Goal: Information Seeking & Learning: Learn about a topic

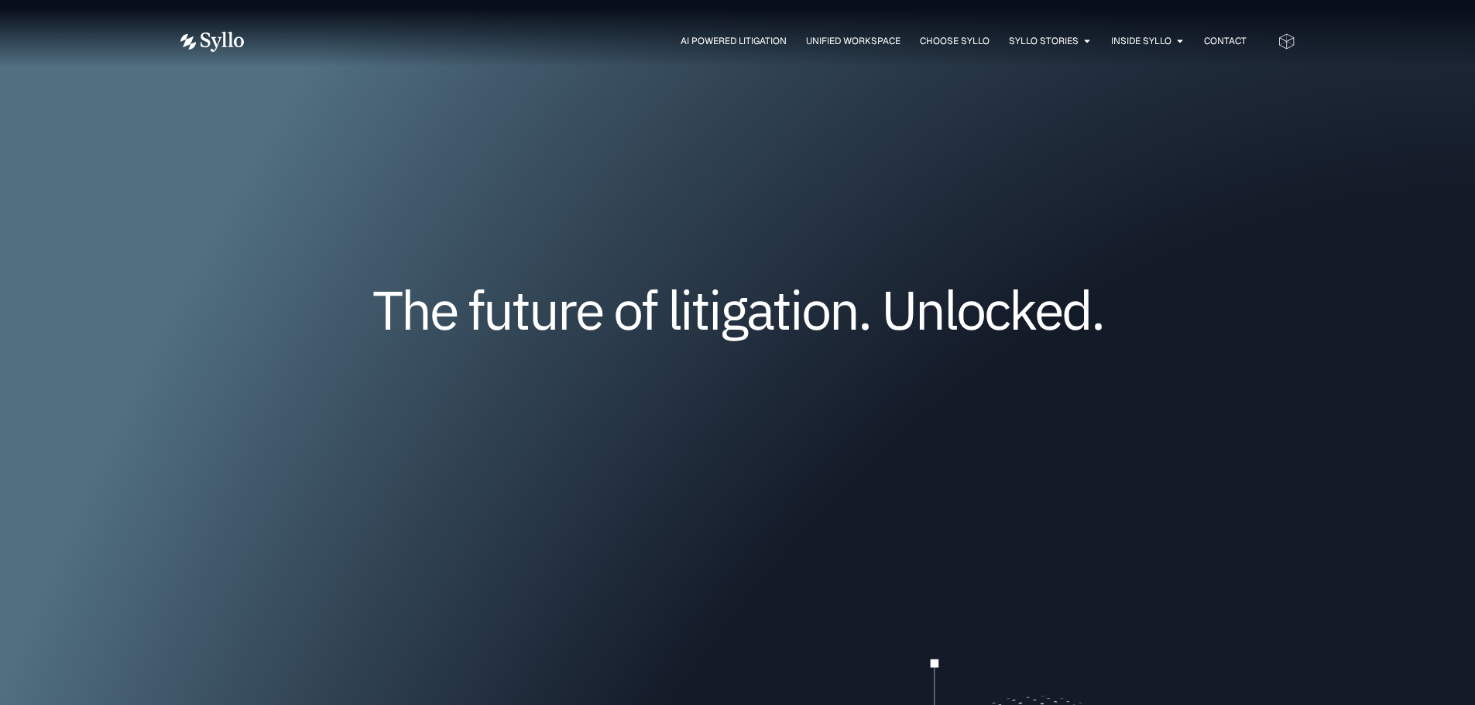
click at [1244, 262] on div "The future of litigation. Unlocked." at bounding box center [737, 333] width 1115 height 314
click at [826, 41] on span "Unified Workspace" at bounding box center [853, 41] width 94 height 14
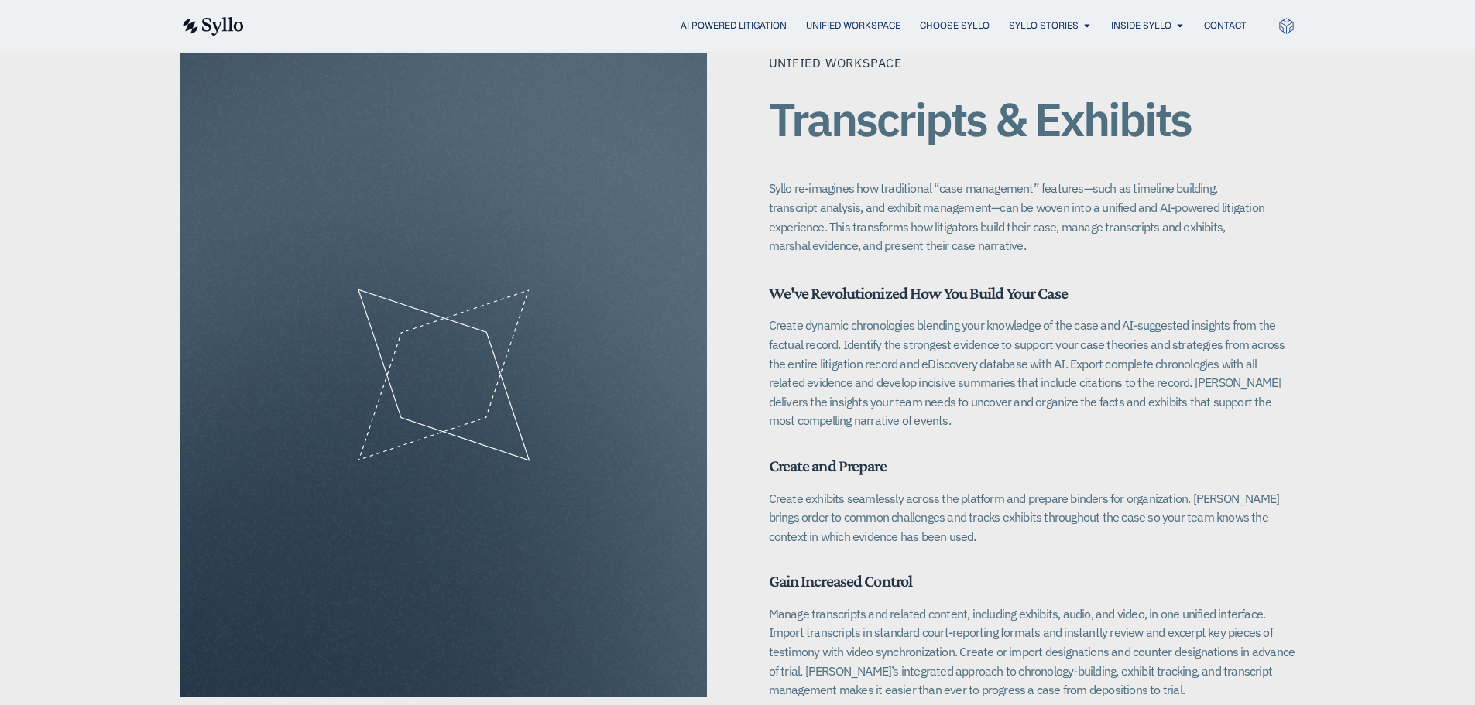
scroll to position [2013, 0]
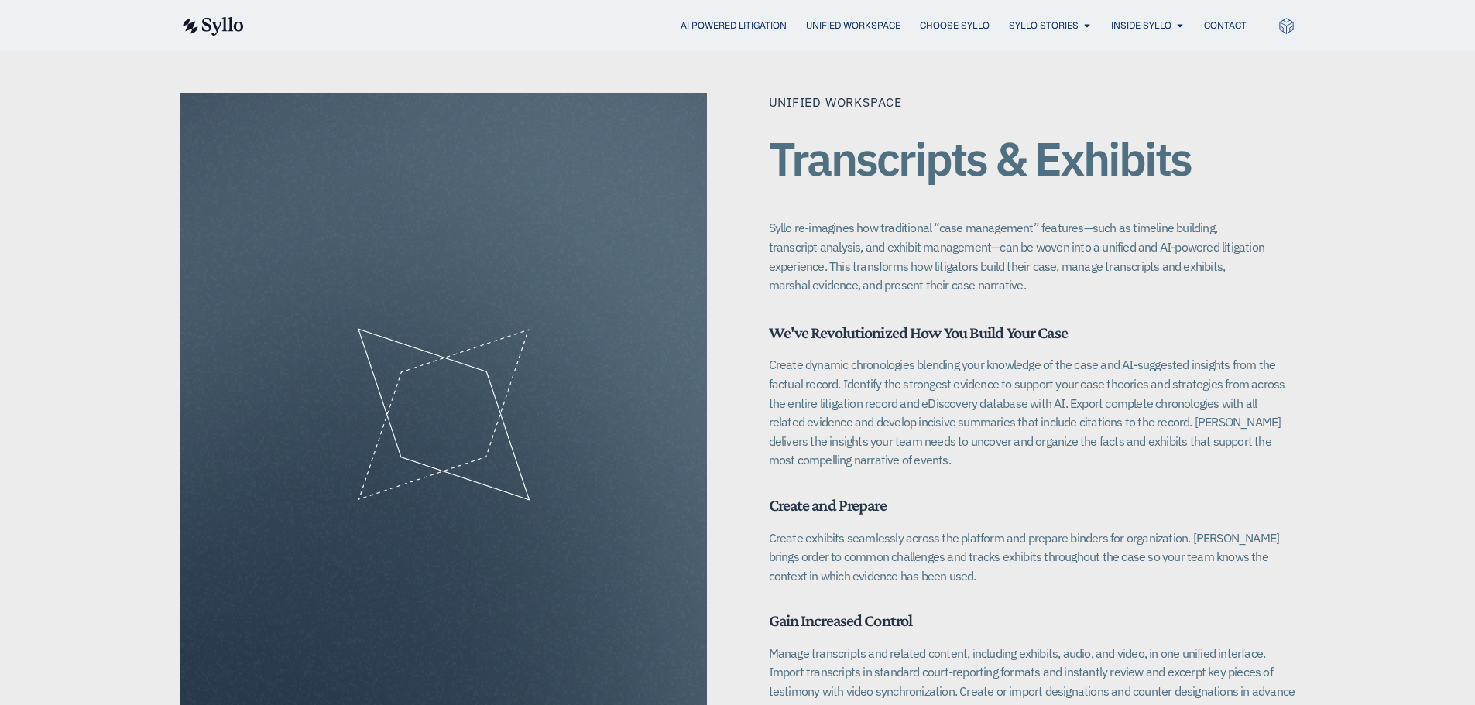
click at [917, 176] on div "Unified Workspace Transcripts & Exhibits Syllo re-imagines how traditional “cas…" at bounding box center [1032, 194] width 526 height 202
drag, startPoint x: 934, startPoint y: 207, endPoint x: 939, endPoint y: 231, distance: 24.6
click at [939, 231] on p "Syllo re-imagines how traditional “case management” features—such as timeline b…" at bounding box center [1018, 256] width 499 height 77
copy p "“case management” features—such as timeline building, transcript analysis, and …"
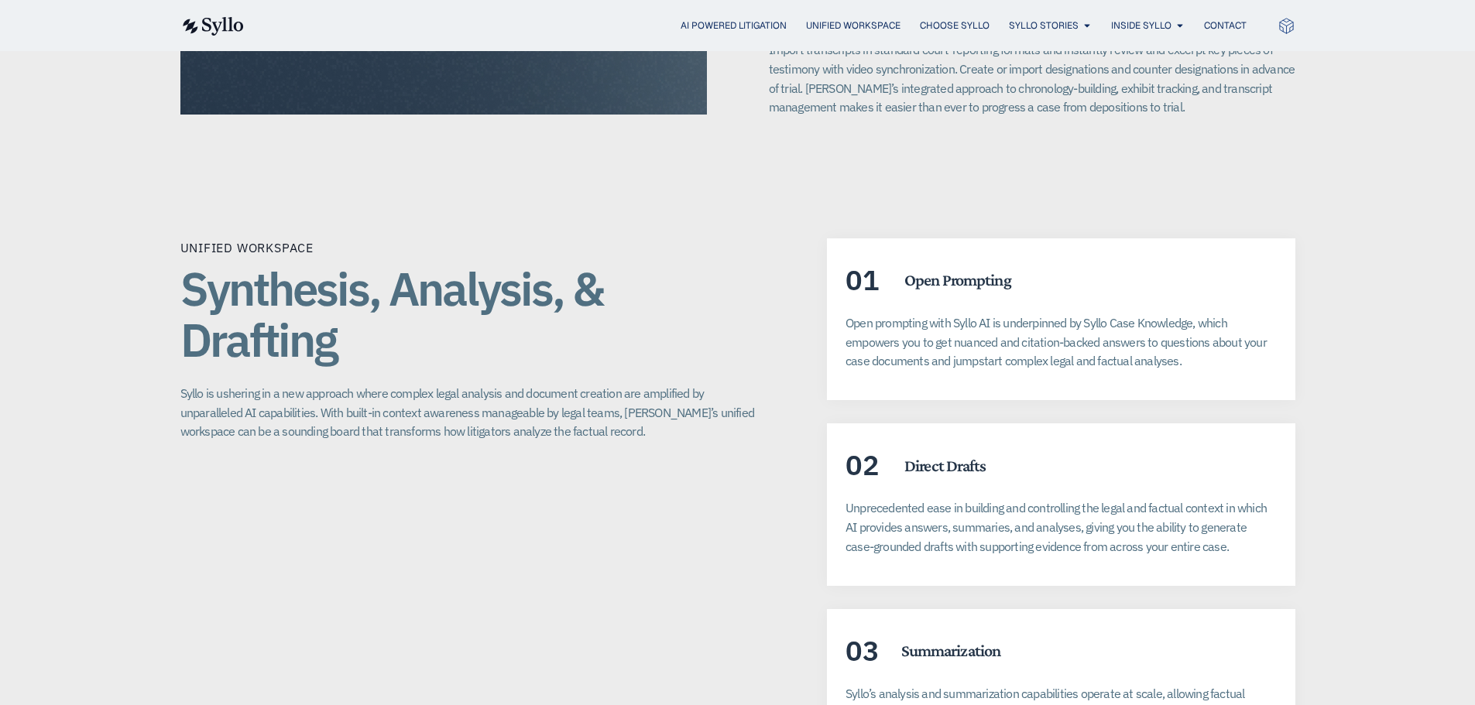
scroll to position [2632, 0]
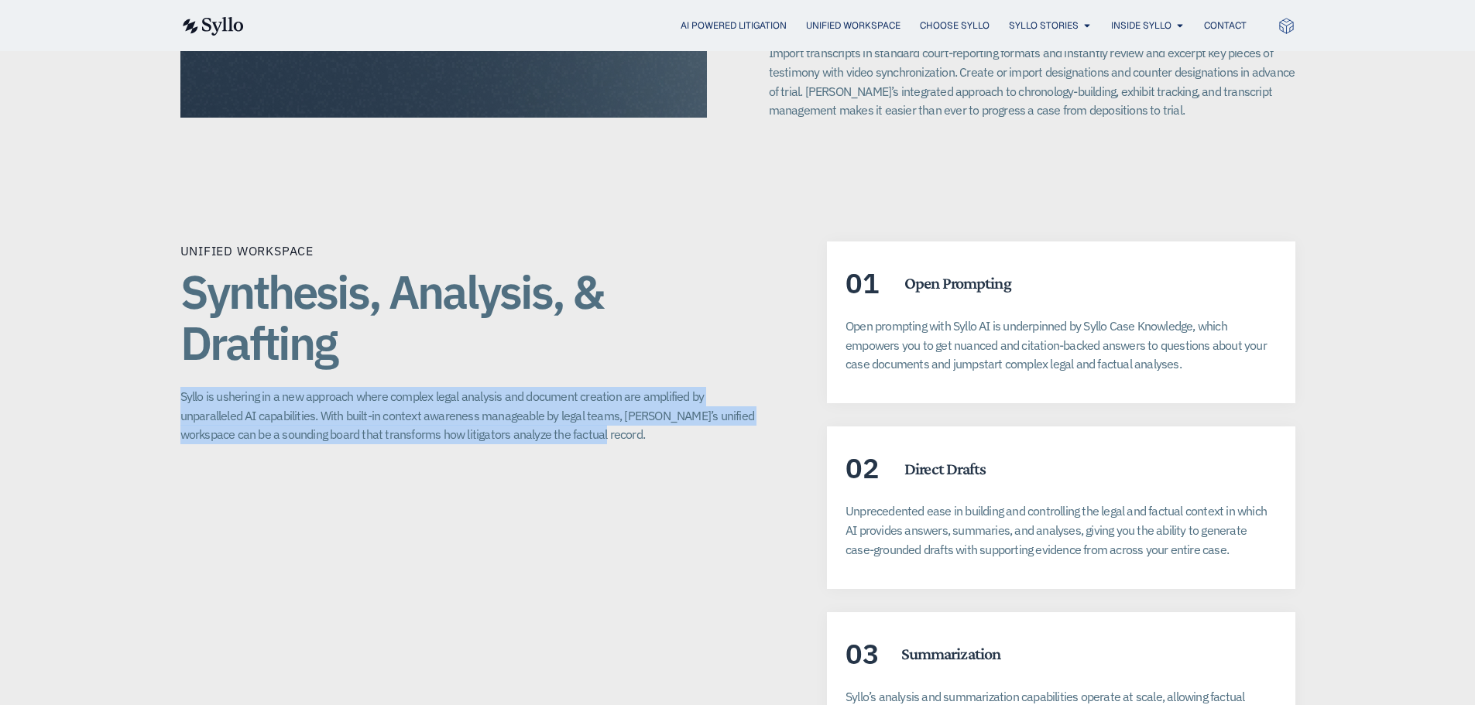
drag, startPoint x: 177, startPoint y: 377, endPoint x: 541, endPoint y: 422, distance: 367.4
click at [541, 422] on div "Unified Workspace Synthesis, Analysis, & Drafting Syllo is ushering in a new ap…" at bounding box center [737, 527] width 1475 height 694
copy p "Syllo is ushering in a new approach where complex legal analysis and document c…"
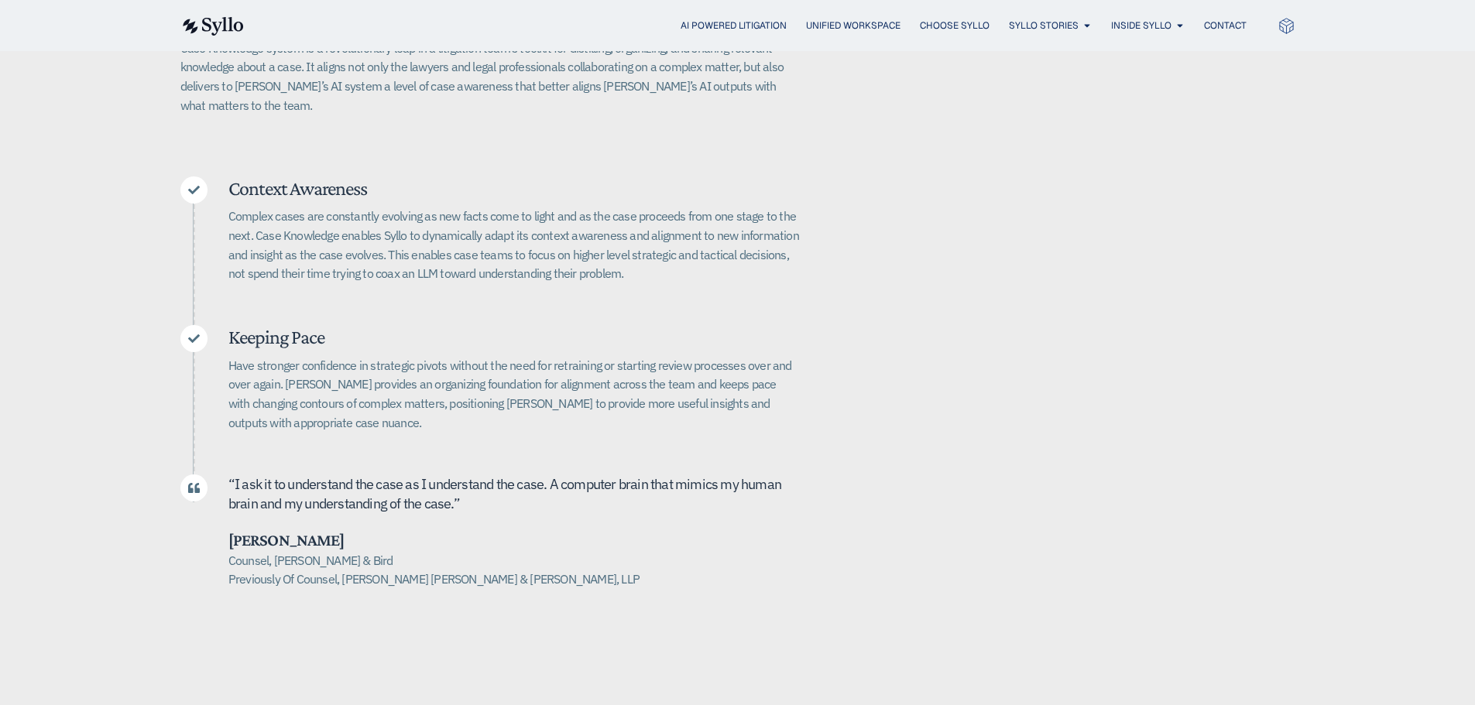
scroll to position [465, 0]
